Goal: Transaction & Acquisition: Purchase product/service

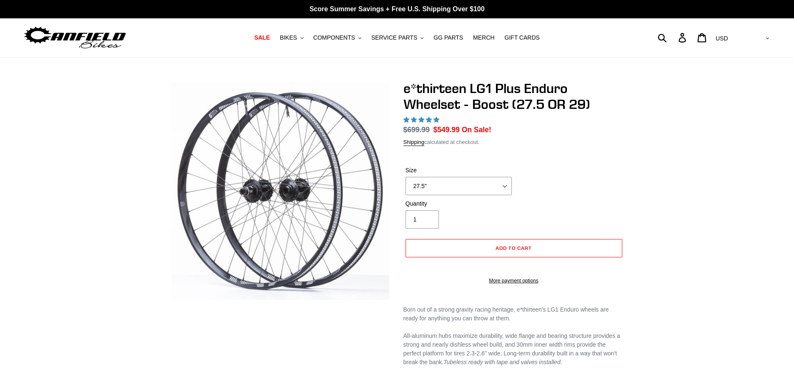
select select "highest-rating"
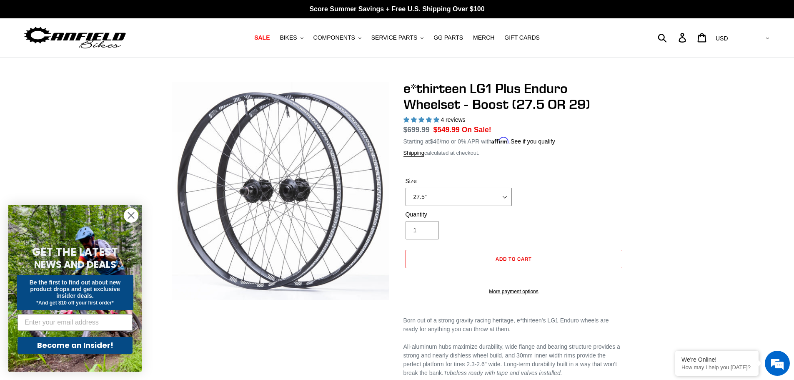
click at [500, 195] on select "27.5" 29"" at bounding box center [458, 196] width 106 height 18
select select "29""
click at [405, 187] on select "27.5" 29"" at bounding box center [458, 196] width 106 height 18
click at [361, 38] on icon "button" at bounding box center [359, 38] width 3 height 2
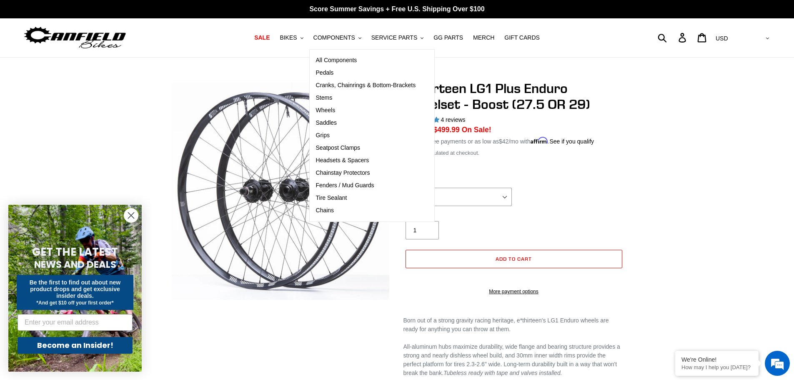
click at [671, 267] on div "e*thirteen LG1 Plus Enduro Wheelset - Boost (27.5 OR 29) 4 reviews Regular pric…" at bounding box center [397, 321] width 794 height 483
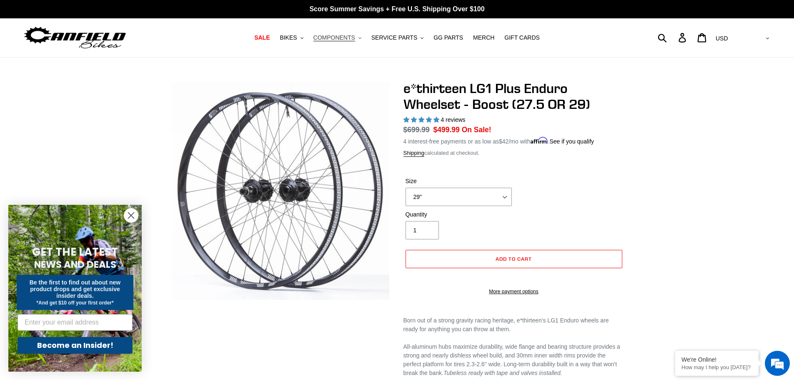
click at [361, 39] on icon ".cls-1{fill:#231f20}" at bounding box center [359, 38] width 3 height 3
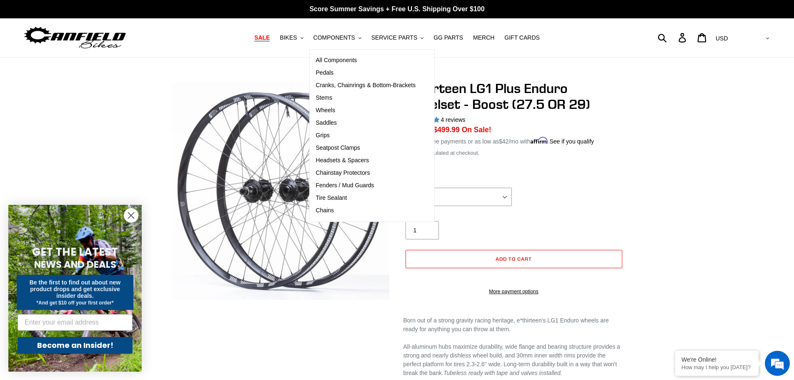
click at [270, 35] on span "SALE" at bounding box center [261, 37] width 15 height 7
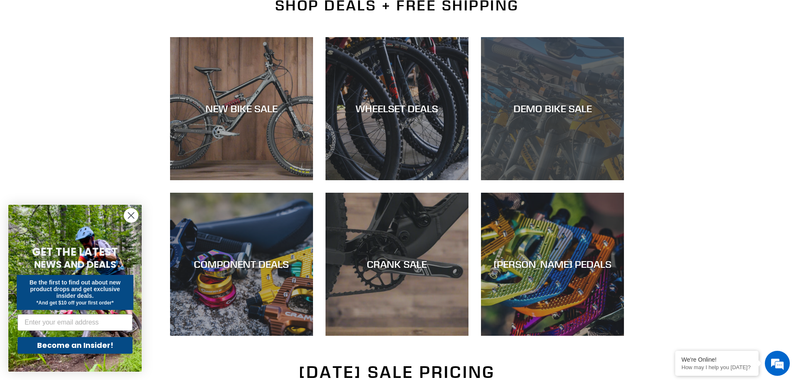
scroll to position [208, 0]
click at [560, 180] on div "DEMO BIKE SALE" at bounding box center [552, 180] width 143 height 0
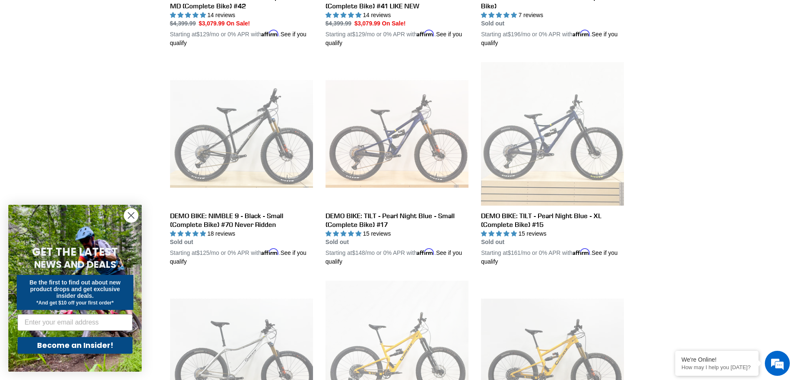
scroll to position [837, 0]
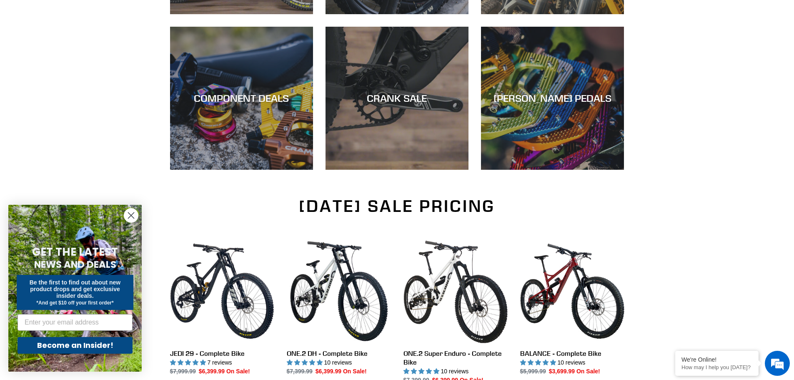
scroll to position [375, 0]
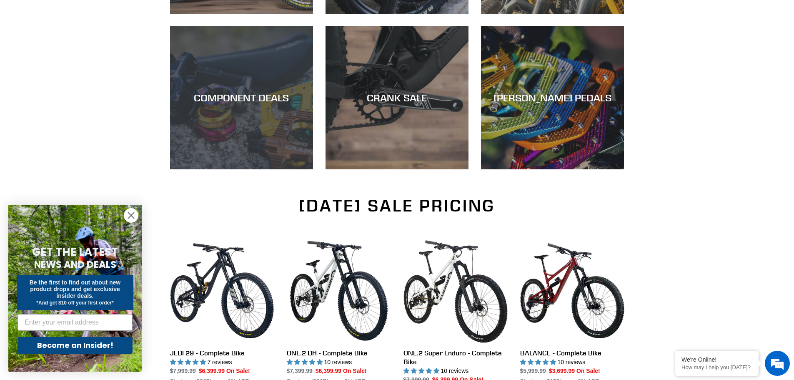
click at [275, 169] on div "COMPONENT DEALS" at bounding box center [241, 169] width 143 height 0
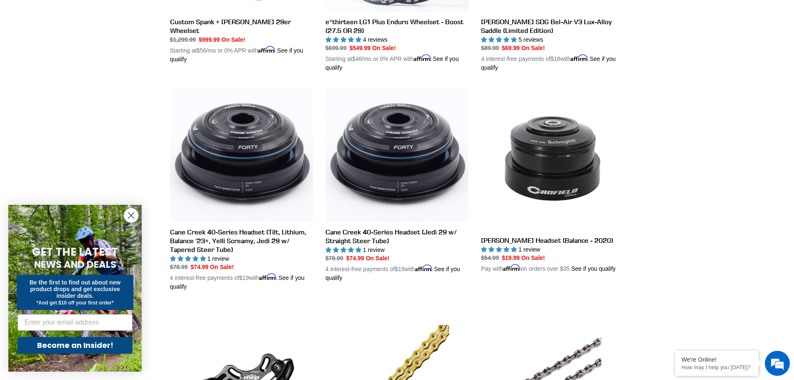
click at [129, 216] on circle "Close dialog" at bounding box center [131, 215] width 14 height 14
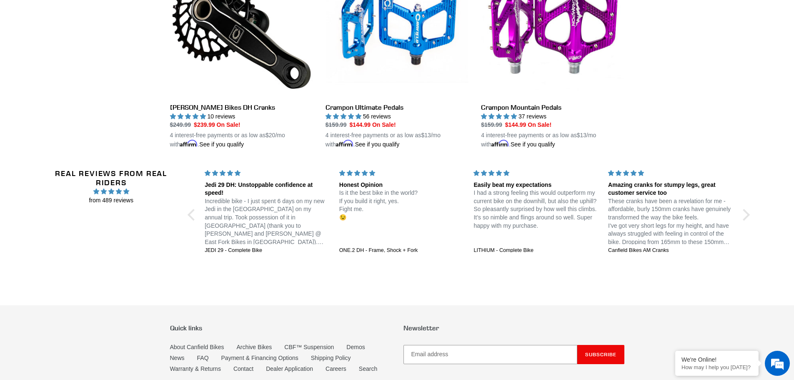
scroll to position [1373, 0]
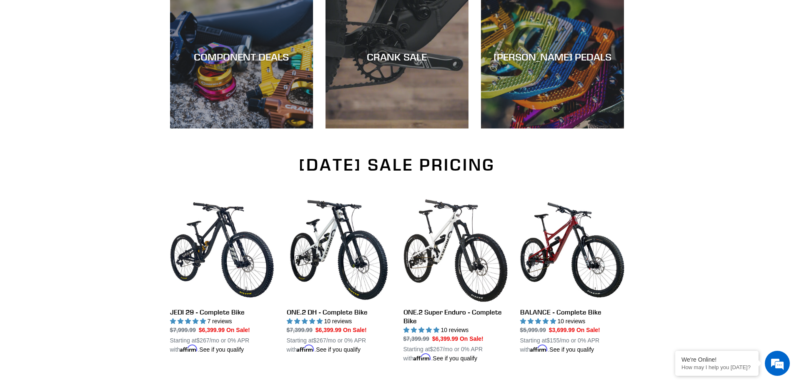
scroll to position [416, 0]
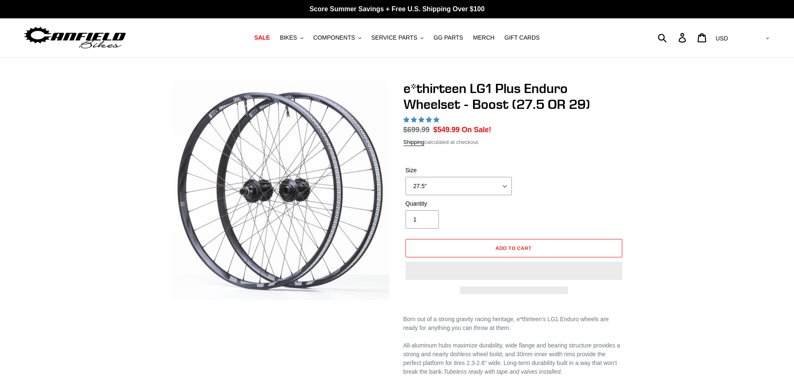
select select "highest-rating"
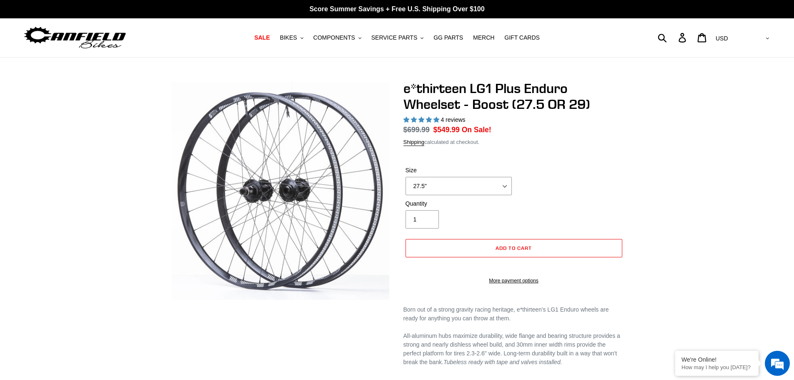
click at [482, 175] on form "Size 27.5" 29" 27.5" 29" Quantity 1 Error Quantity must be 1 or more" at bounding box center [513, 222] width 221 height 140
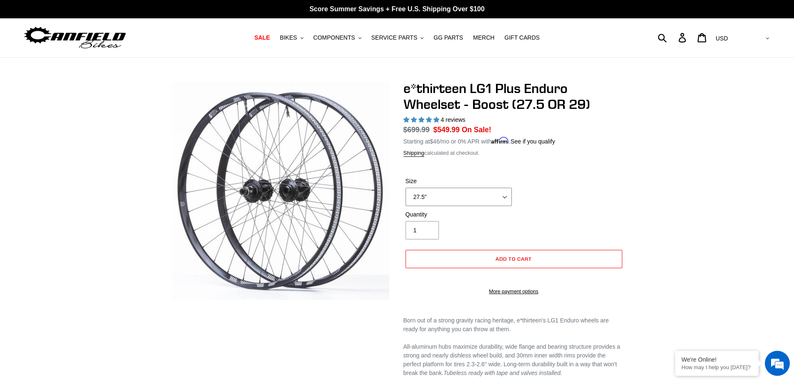
click at [488, 190] on select "27.5" 29"" at bounding box center [458, 196] width 106 height 18
select select "29""
click at [405, 187] on select "27.5" 29"" at bounding box center [458, 196] width 106 height 18
